Goal: Navigation & Orientation: Find specific page/section

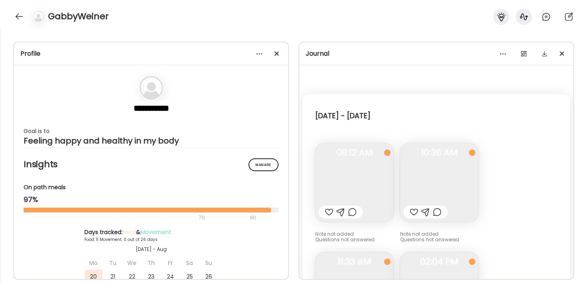
scroll to position [1170, 0]
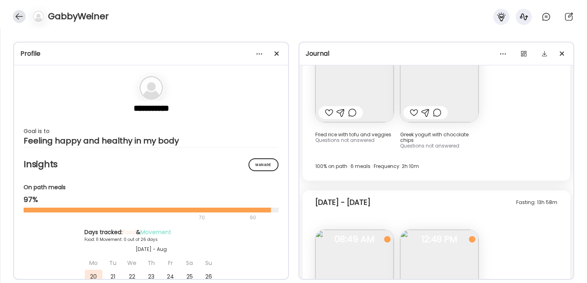
click at [15, 15] on div at bounding box center [19, 16] width 13 height 13
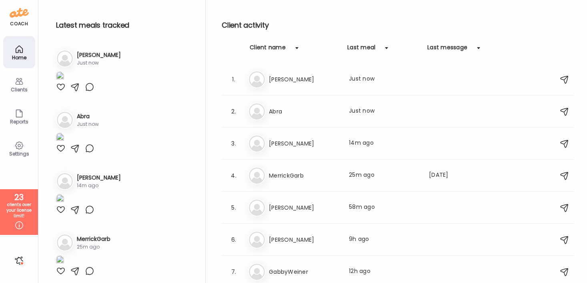
click at [64, 82] on img at bounding box center [60, 76] width 8 height 11
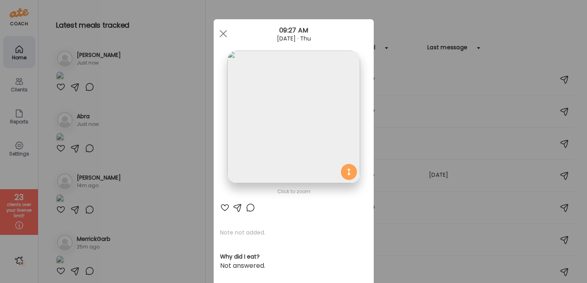
click at [144, 57] on div "Ate Coach Dashboard Wahoo! It’s official Take a moment to set up your Coach Pro…" at bounding box center [293, 141] width 587 height 283
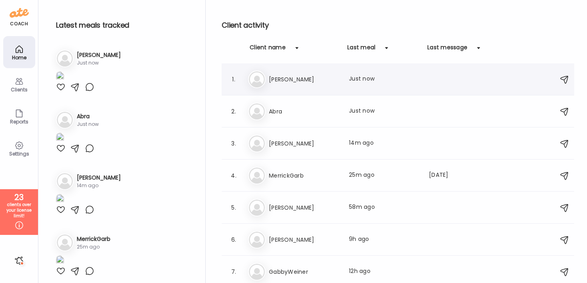
click at [357, 77] on div "Last meal: Just now" at bounding box center [384, 79] width 70 height 10
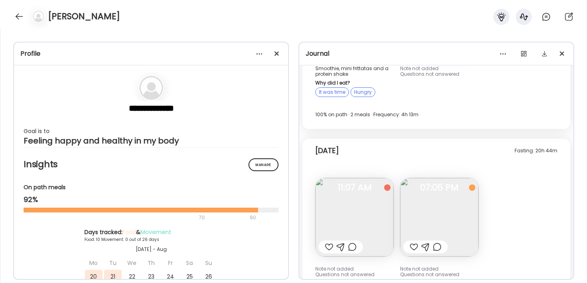
scroll to position [3694, 0]
click at [429, 201] on img at bounding box center [439, 217] width 78 height 78
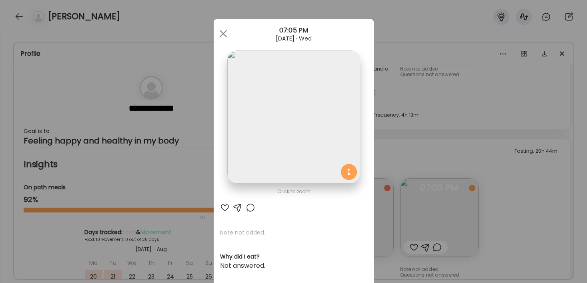
click at [472, 142] on div "Ate Coach Dashboard Wahoo! It’s official Take a moment to set up your Coach Pro…" at bounding box center [293, 141] width 587 height 283
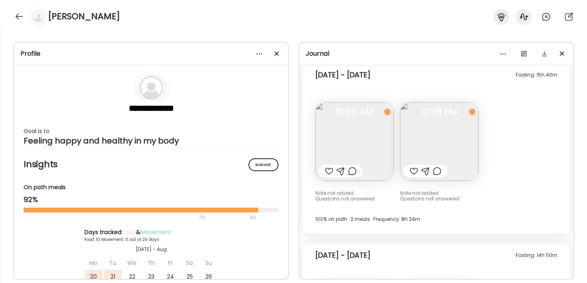
scroll to position [3388, 0]
click at [451, 153] on img at bounding box center [439, 143] width 78 height 78
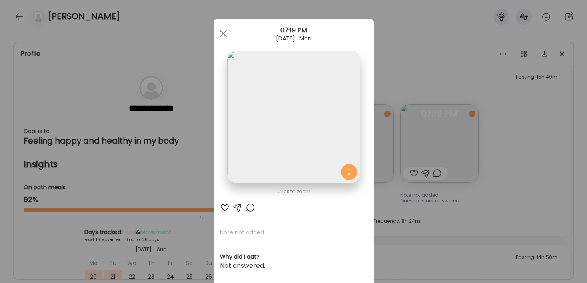
click at [523, 215] on div "Ate Coach Dashboard Wahoo! It’s official Take a moment to set up your Coach Pro…" at bounding box center [293, 141] width 587 height 283
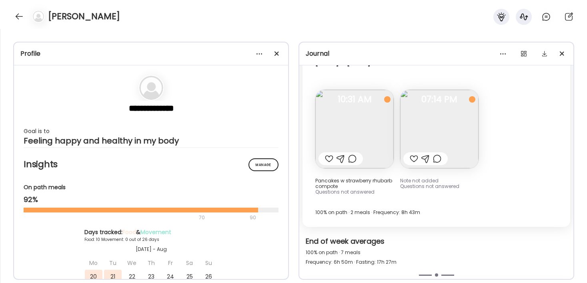
scroll to position [3153, 0]
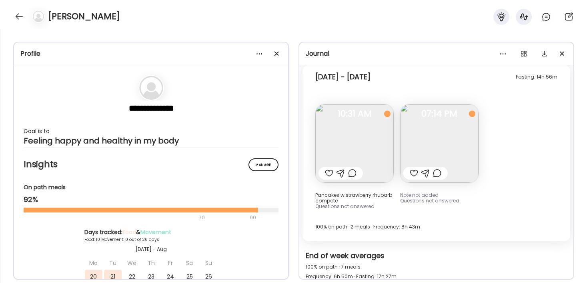
click at [435, 135] on img at bounding box center [439, 143] width 78 height 78
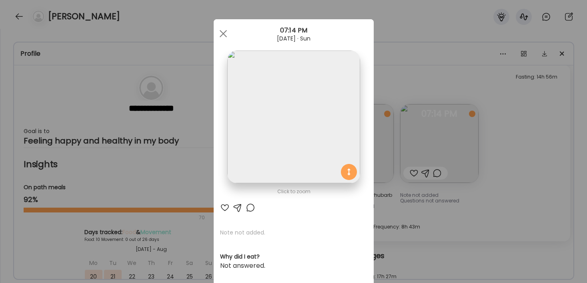
click at [502, 189] on div "Ate Coach Dashboard Wahoo! It’s official Take a moment to set up your Coach Pro…" at bounding box center [293, 141] width 587 height 283
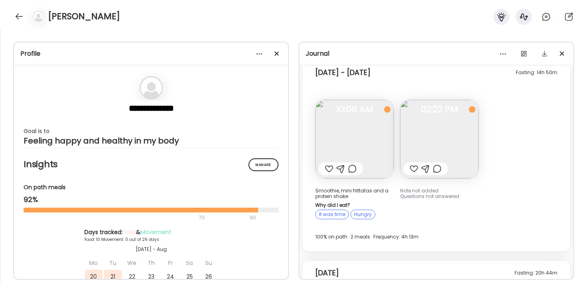
scroll to position [3565, 0]
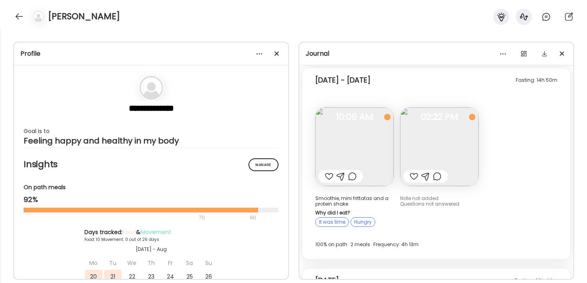
click at [467, 154] on img at bounding box center [439, 146] width 78 height 78
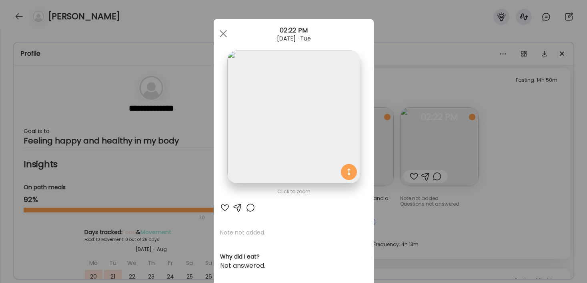
click at [506, 189] on div "Ate Coach Dashboard Wahoo! It’s official Take a moment to set up your Coach Pro…" at bounding box center [293, 141] width 587 height 283
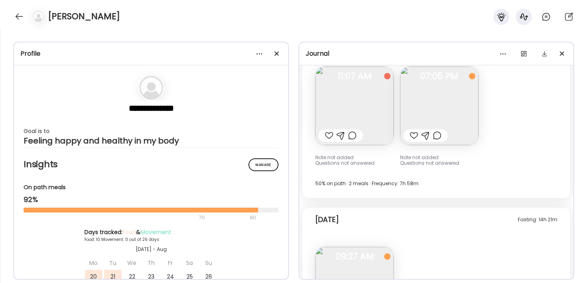
scroll to position [3798, 0]
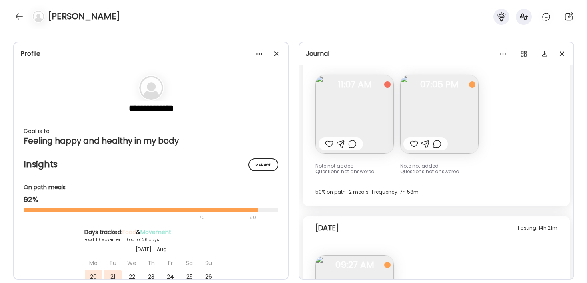
click at [452, 110] on img at bounding box center [439, 114] width 78 height 78
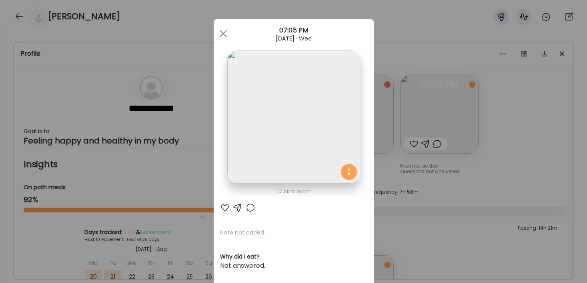
click at [505, 135] on div "Ate Coach Dashboard Wahoo! It’s official Take a moment to set up your Coach Pro…" at bounding box center [293, 141] width 587 height 283
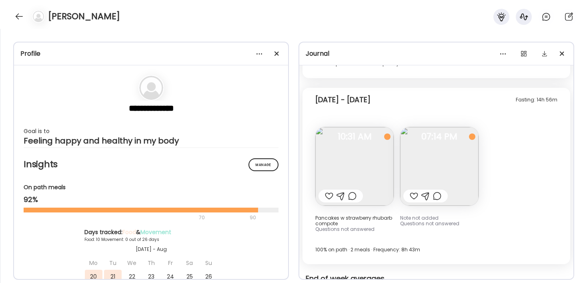
scroll to position [3130, 0]
click at [435, 152] on img at bounding box center [439, 166] width 78 height 78
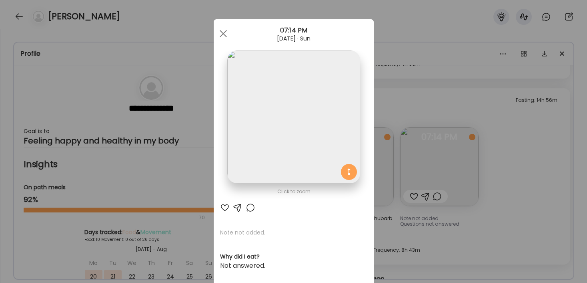
click at [550, 184] on div "Ate Coach Dashboard Wahoo! It’s official Take a moment to set up your Coach Pro…" at bounding box center [293, 141] width 587 height 283
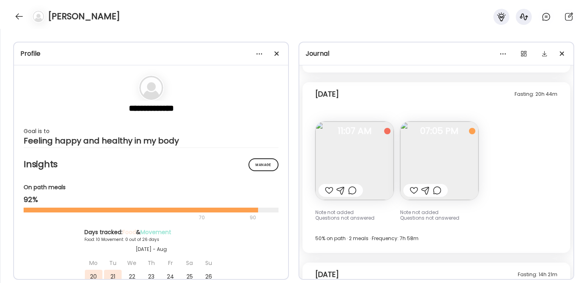
scroll to position [3708, 0]
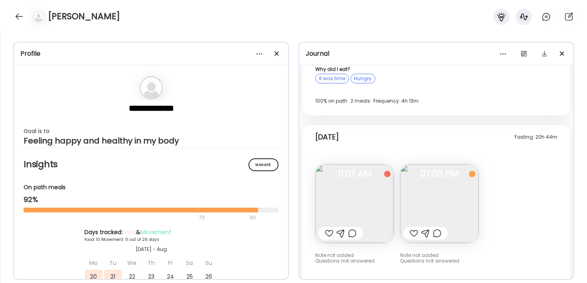
click at [437, 204] on img at bounding box center [439, 203] width 78 height 78
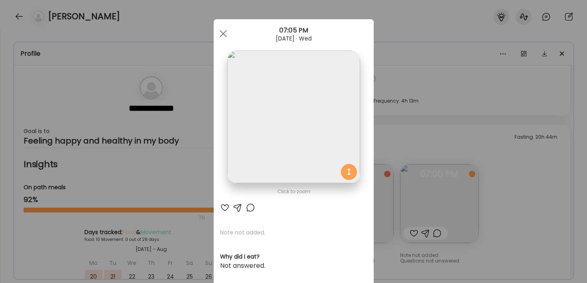
click at [513, 130] on div "Ate Coach Dashboard Wahoo! It’s official Take a moment to set up your Coach Pro…" at bounding box center [293, 141] width 587 height 283
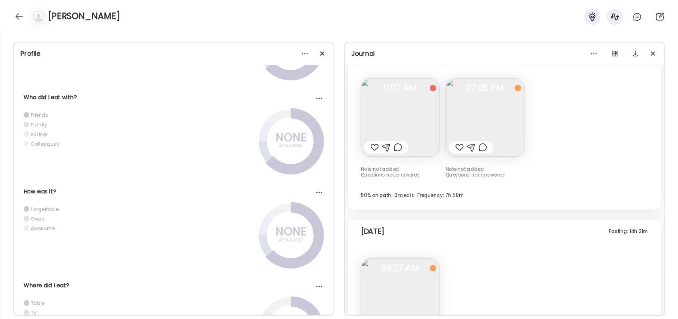
scroll to position [3193, 0]
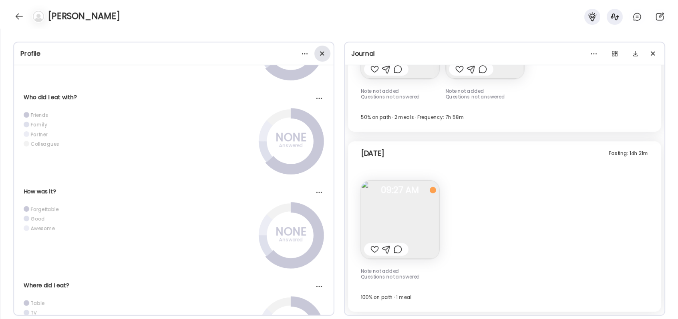
click at [323, 51] on span at bounding box center [322, 53] width 4 height 4
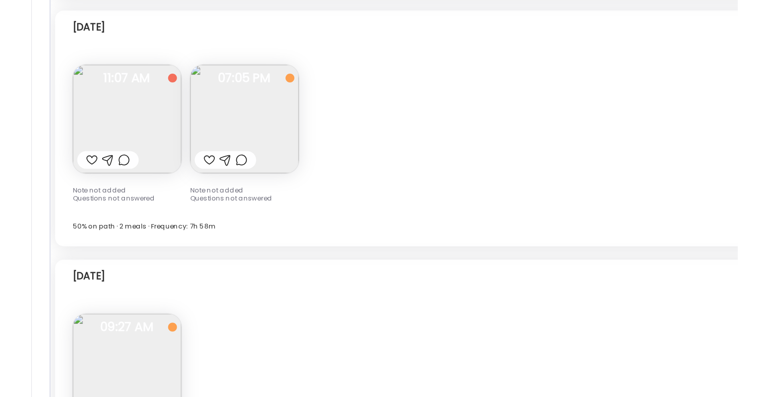
scroll to position [3115, 0]
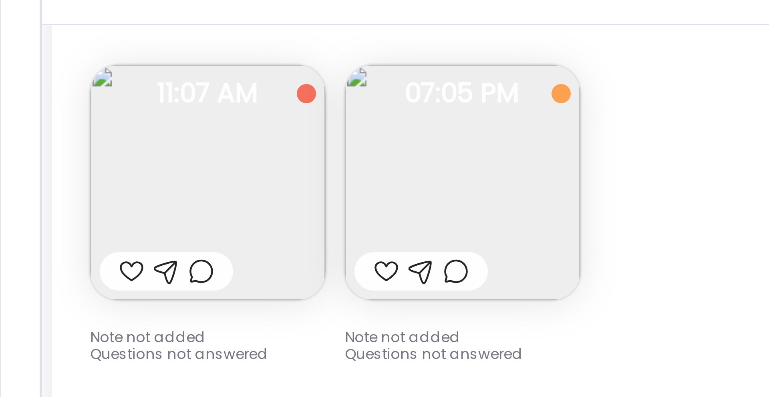
click at [216, 130] on div "Fasting: 20h 44m [DATE] Note not added Questions not answered 11:07 AM Note not…" at bounding box center [384, 124] width 734 height 171
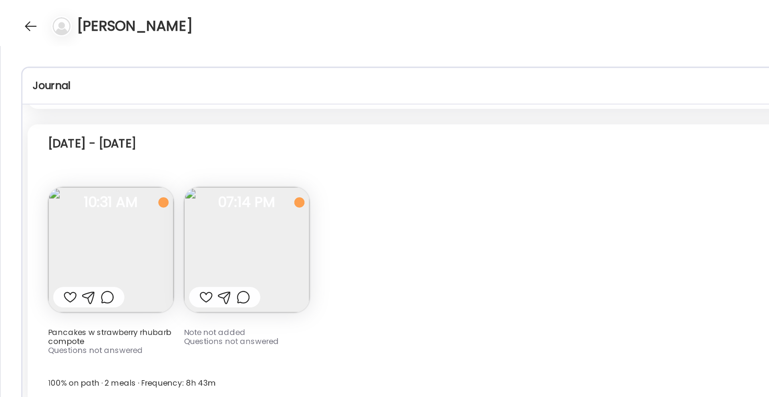
scroll to position [2462, 0]
